Goal: Information Seeking & Learning: Stay updated

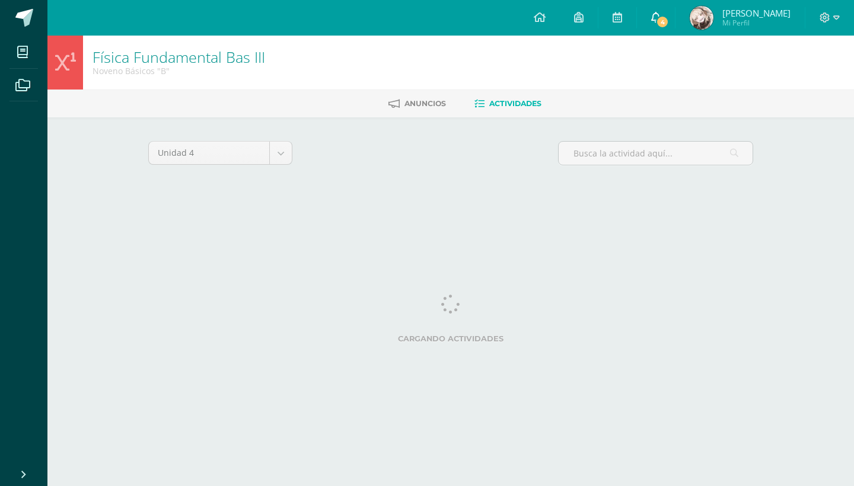
click at [665, 18] on span "4" at bounding box center [662, 21] width 13 height 13
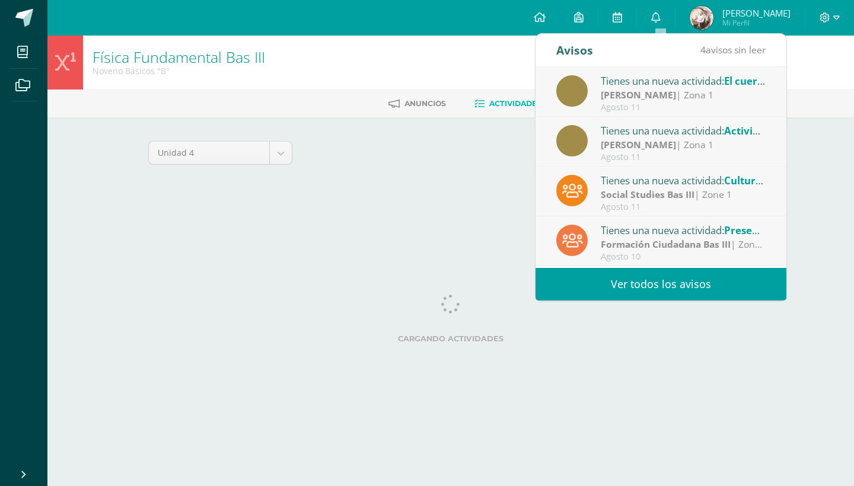
click at [651, 103] on div "Agosto 11" at bounding box center [683, 108] width 165 height 10
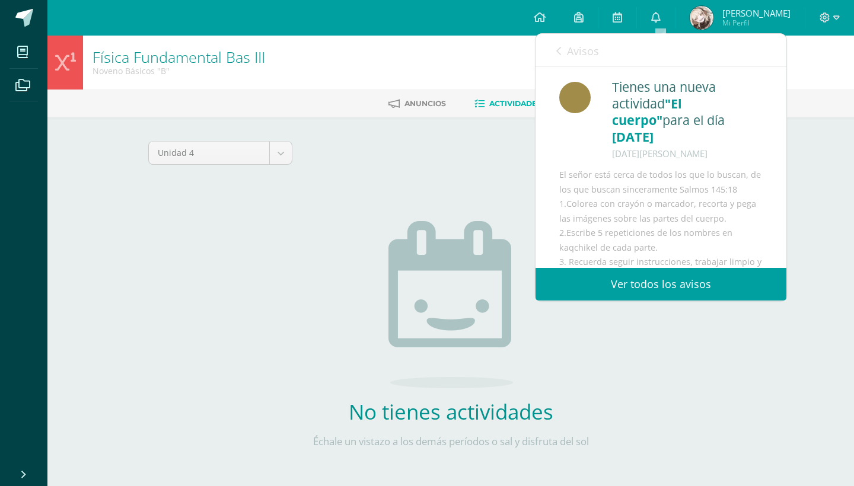
click at [557, 50] on icon at bounding box center [558, 50] width 5 height 9
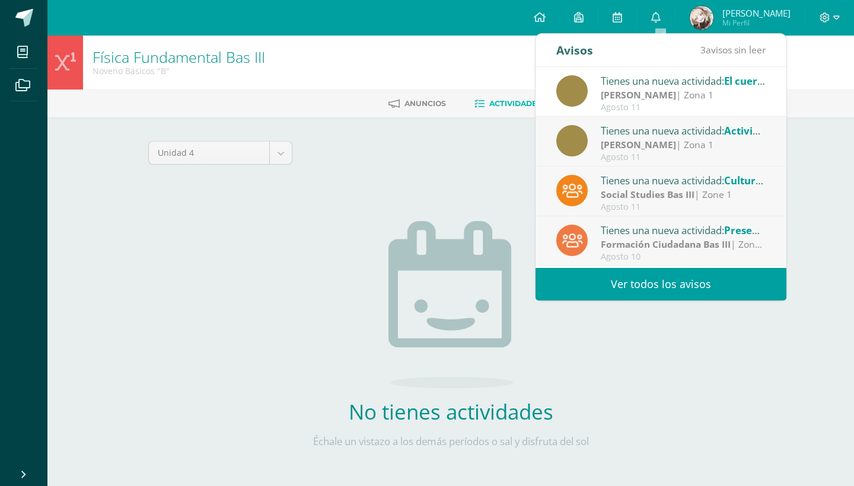
click at [639, 131] on div "Tienes una nueva actividad: Actividad 1" at bounding box center [683, 130] width 165 height 15
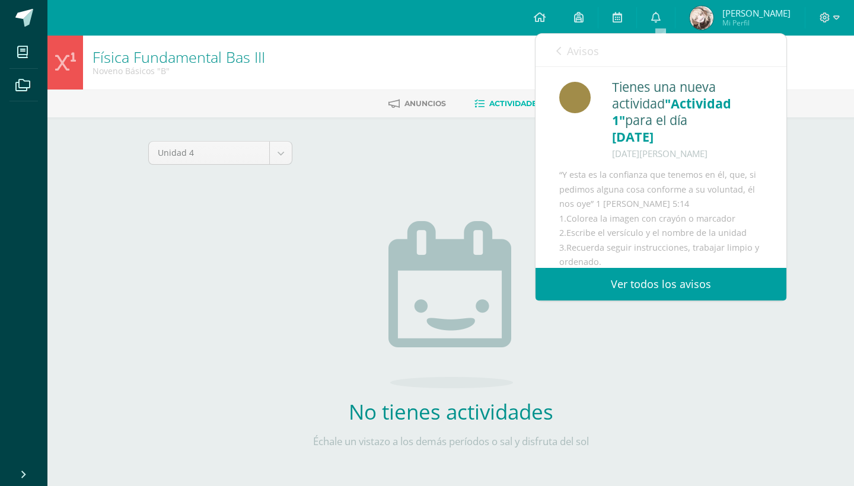
click at [560, 51] on icon at bounding box center [558, 50] width 5 height 9
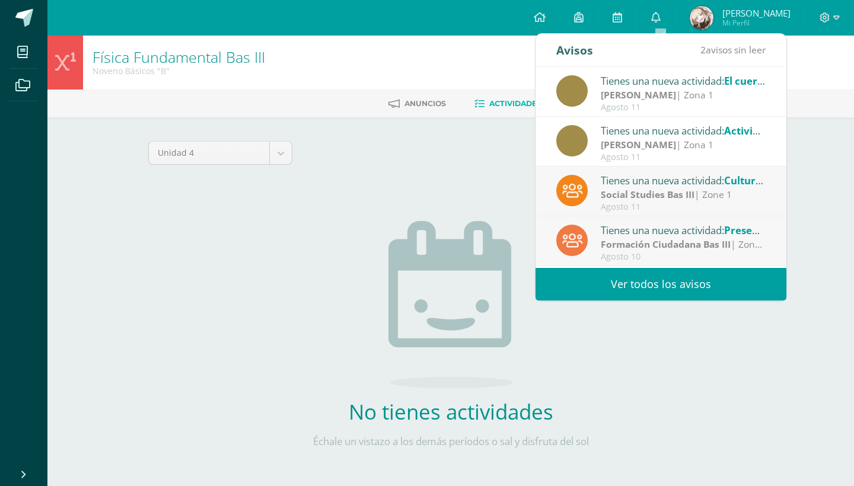
scroll to position [79, 0]
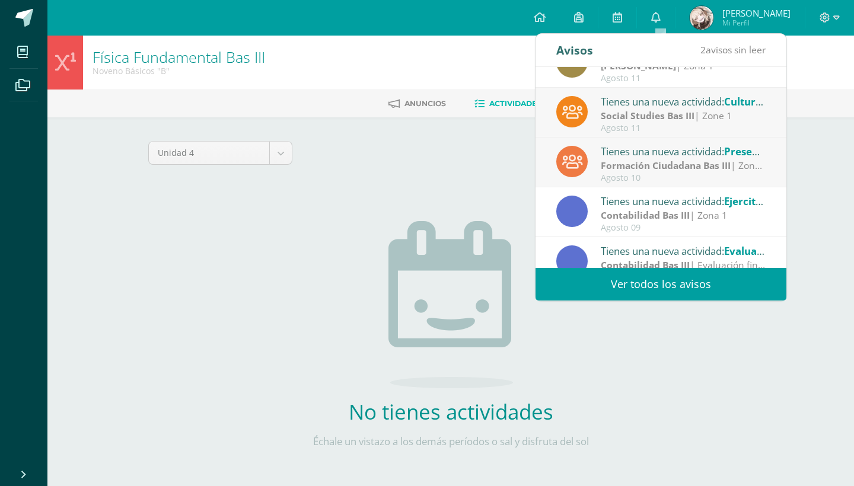
click at [651, 123] on div "Agosto 11" at bounding box center [683, 128] width 165 height 10
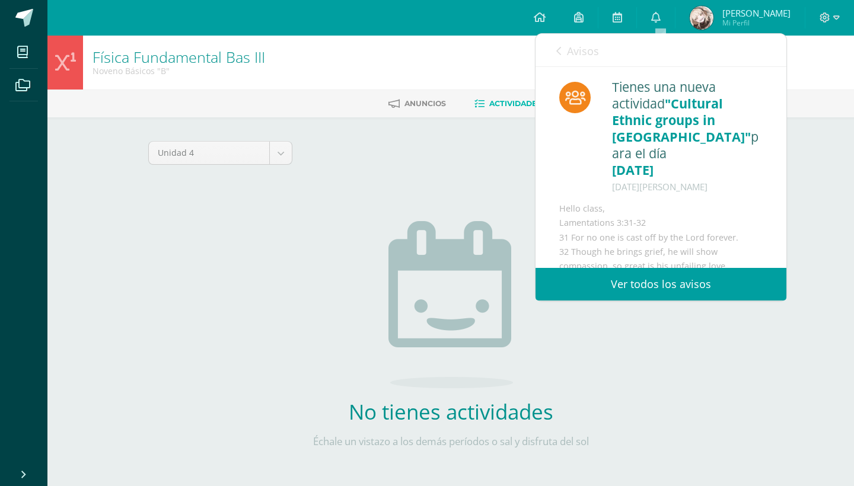
click at [555, 59] on div "Avisos 1 avisos sin leer Avisos" at bounding box center [661, 50] width 251 height 33
click at [565, 55] on link "Avisos" at bounding box center [577, 51] width 43 height 34
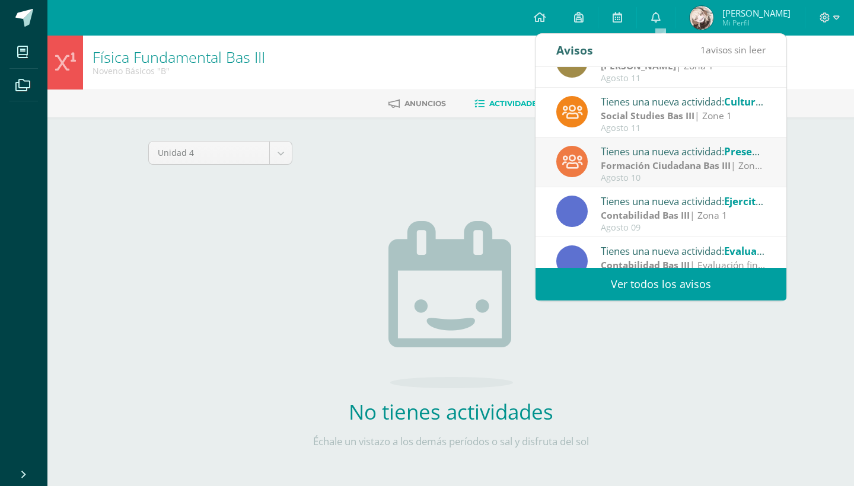
click at [649, 172] on div "Formación Ciudadana Bas III | Zona 1 40 puntos" at bounding box center [683, 166] width 165 height 14
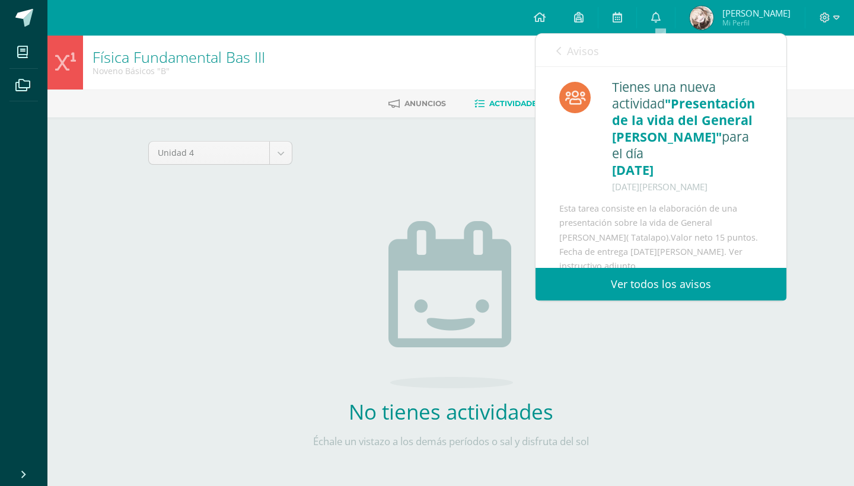
click at [562, 55] on link "Avisos" at bounding box center [577, 51] width 43 height 34
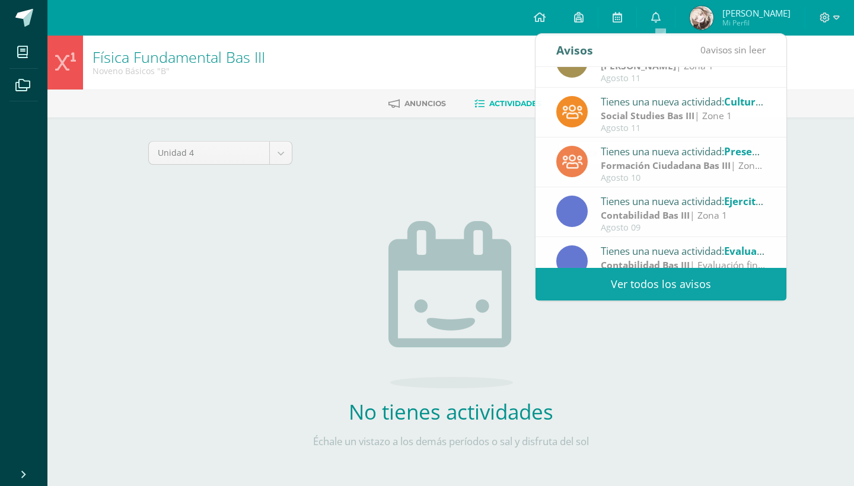
click at [403, 231] on img at bounding box center [450, 304] width 125 height 167
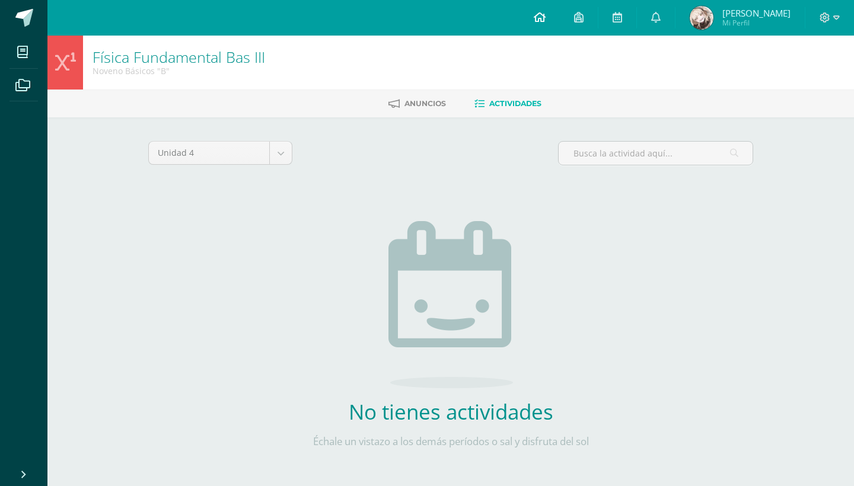
click at [540, 18] on icon at bounding box center [540, 17] width 12 height 11
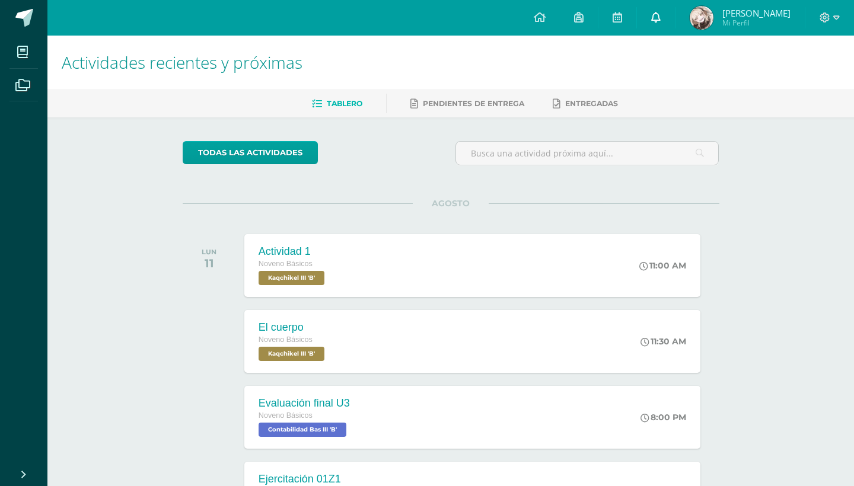
click at [656, 15] on icon at bounding box center [655, 17] width 9 height 11
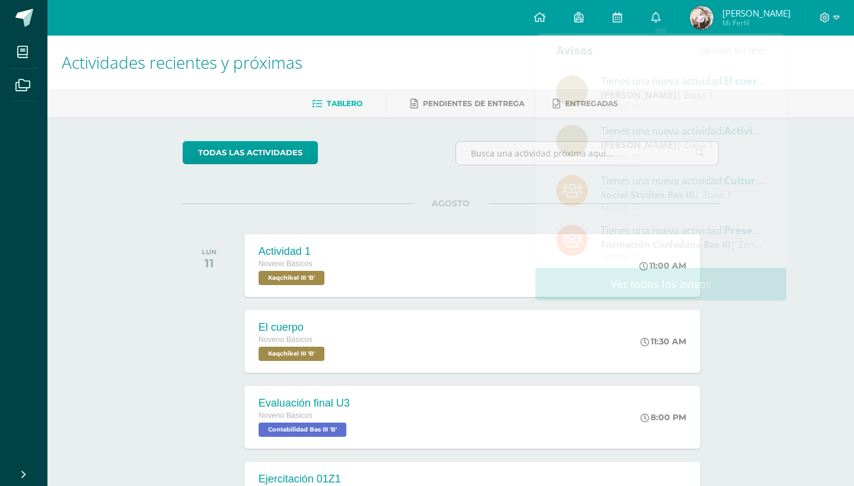
click at [810, 287] on div "Actividades recientes y próximas Tablero Pendientes de entrega Entregadas todas…" at bounding box center [450, 352] width 807 height 633
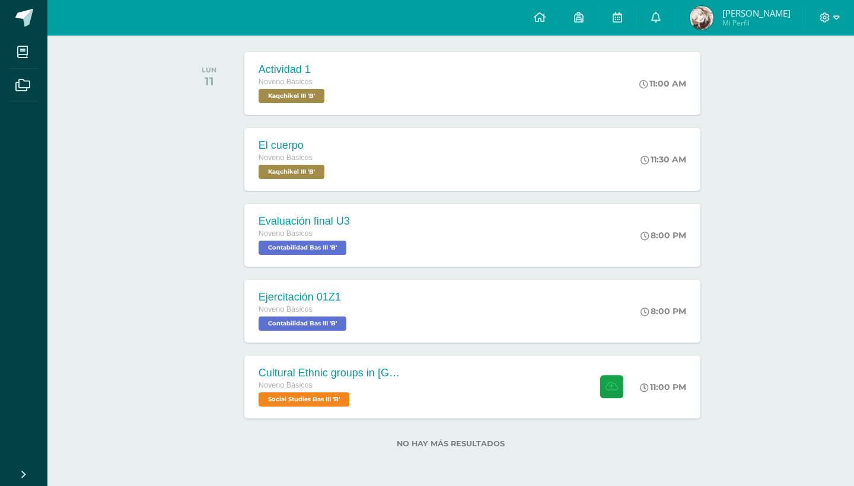
scroll to position [184, 0]
click at [534, 384] on div "Cultural Ethnic groups in Guatemala Noveno Básicos Social Studies Bas III 'B' 1…" at bounding box center [472, 386] width 461 height 63
